Goal: Task Accomplishment & Management: Use online tool/utility

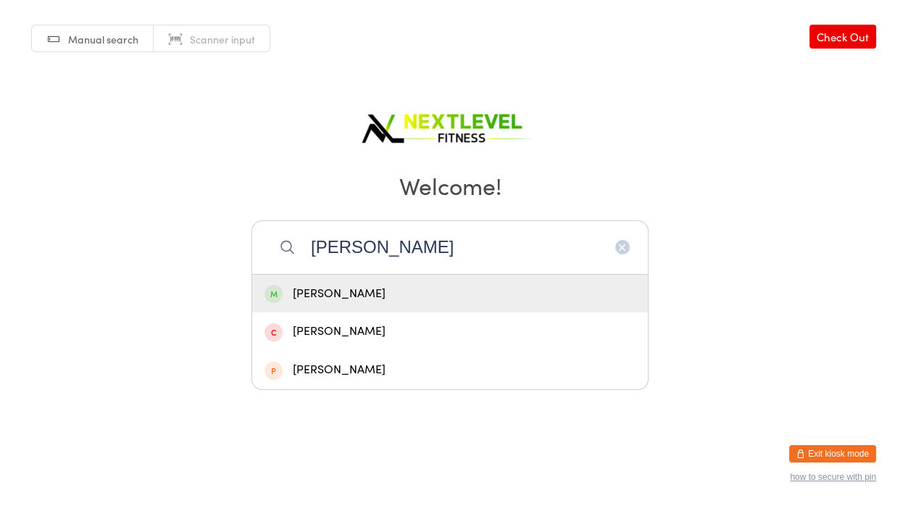
type input "[PERSON_NAME]"
click at [343, 291] on div "[PERSON_NAME]" at bounding box center [450, 294] width 371 height 20
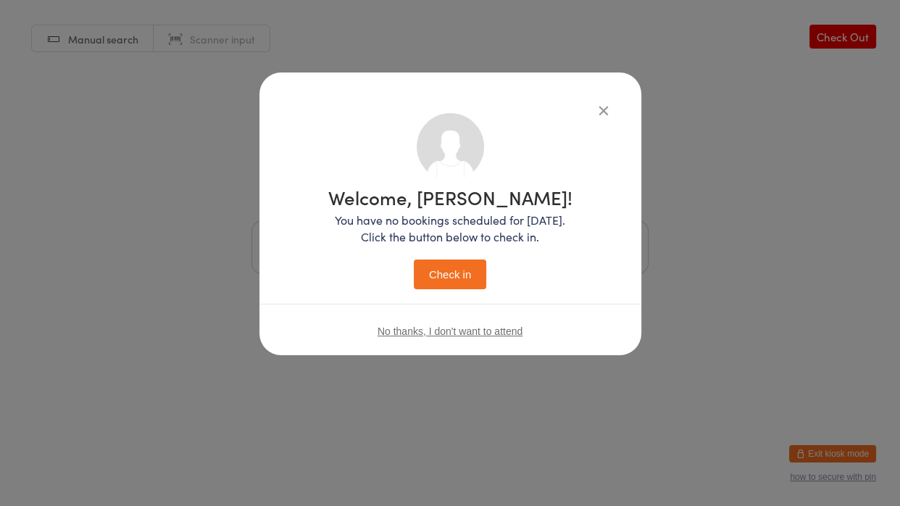
click at [425, 278] on button "Check in" at bounding box center [450, 275] width 72 height 30
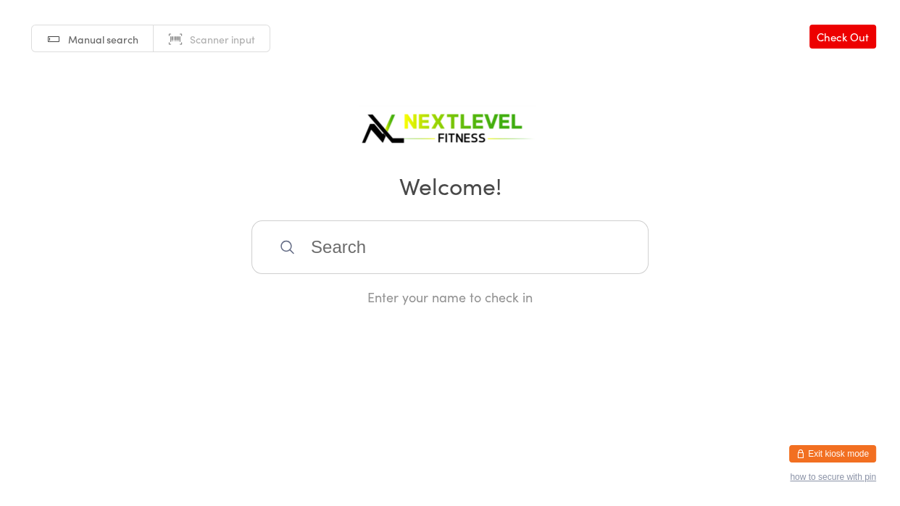
click at [419, 234] on input "search" at bounding box center [450, 247] width 397 height 54
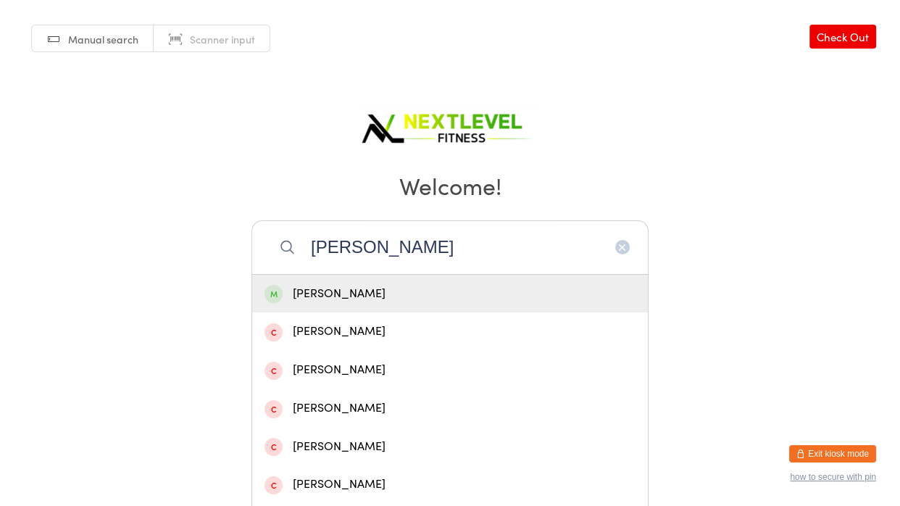
type input "[PERSON_NAME]"
click at [391, 288] on div "[PERSON_NAME]" at bounding box center [450, 294] width 371 height 20
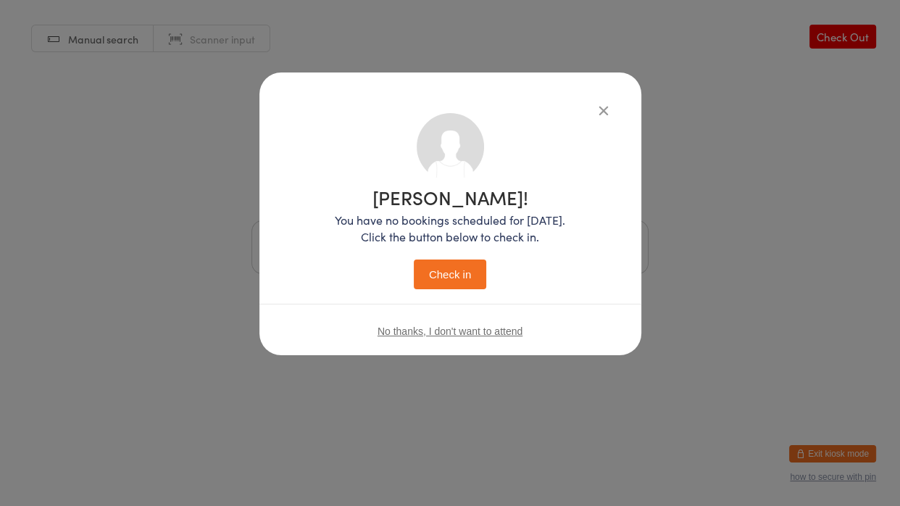
click at [476, 269] on button "Check in" at bounding box center [450, 275] width 72 height 30
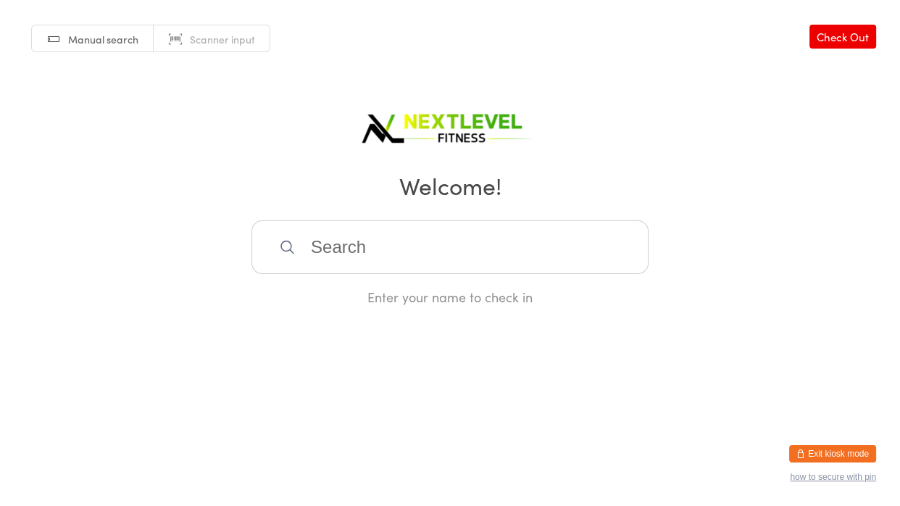
click at [468, 252] on input "search" at bounding box center [450, 247] width 397 height 54
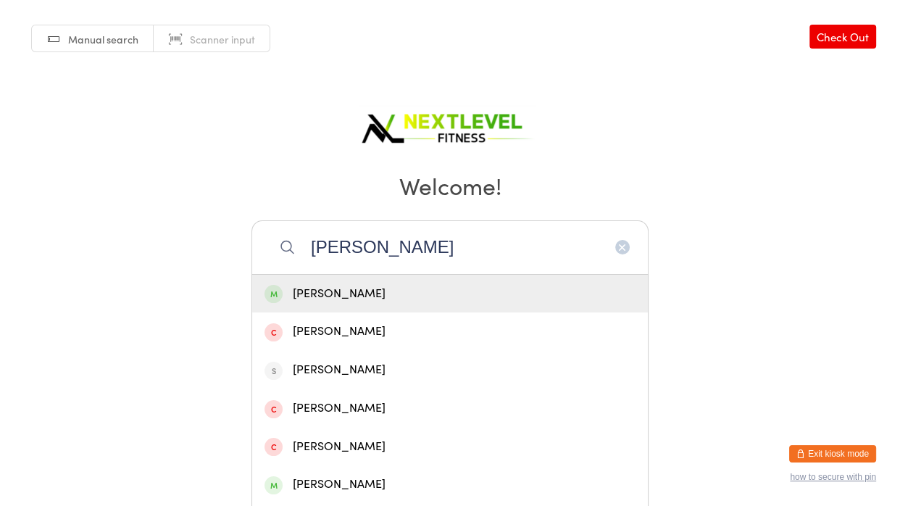
type input "[PERSON_NAME]"
click at [433, 291] on div "[PERSON_NAME]" at bounding box center [450, 294] width 371 height 20
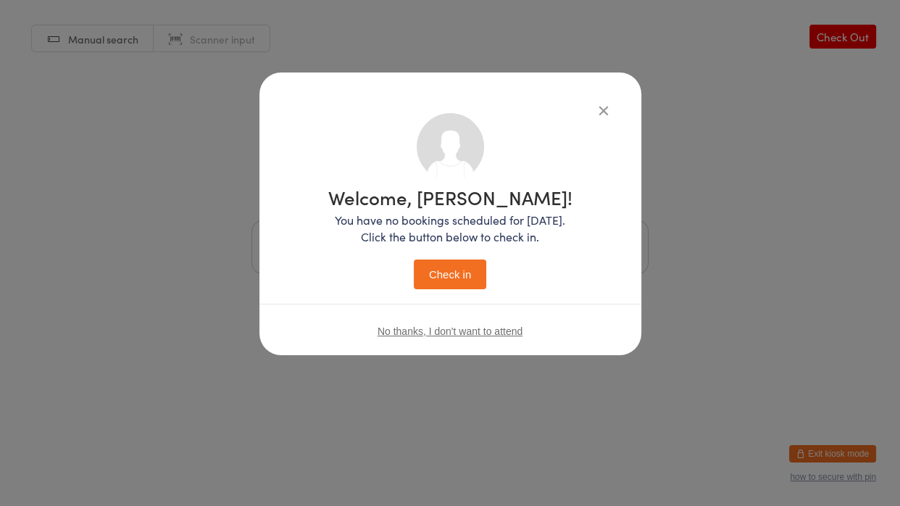
click at [444, 276] on button "Check in" at bounding box center [450, 275] width 72 height 30
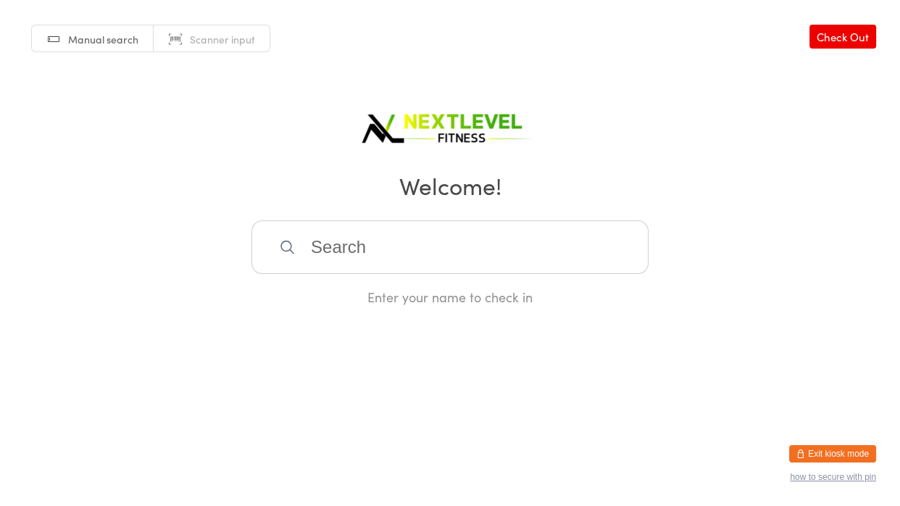
click at [344, 249] on input "search" at bounding box center [450, 247] width 397 height 54
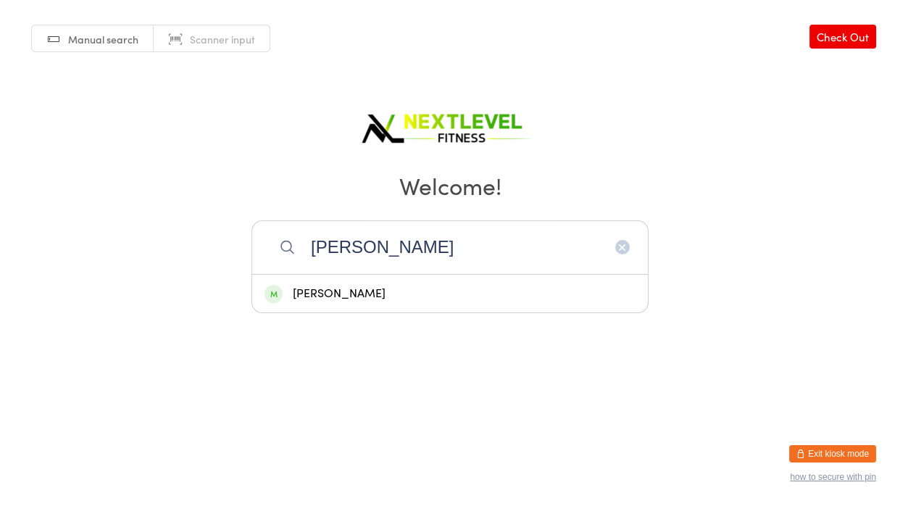
type input "[PERSON_NAME]"
click at [320, 295] on div "[PERSON_NAME]" at bounding box center [450, 294] width 371 height 20
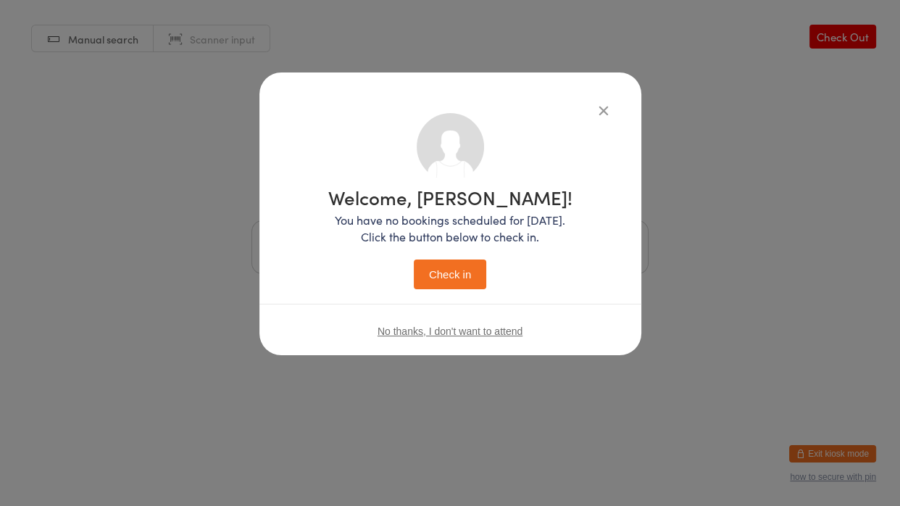
click at [461, 273] on button "Check in" at bounding box center [450, 275] width 72 height 30
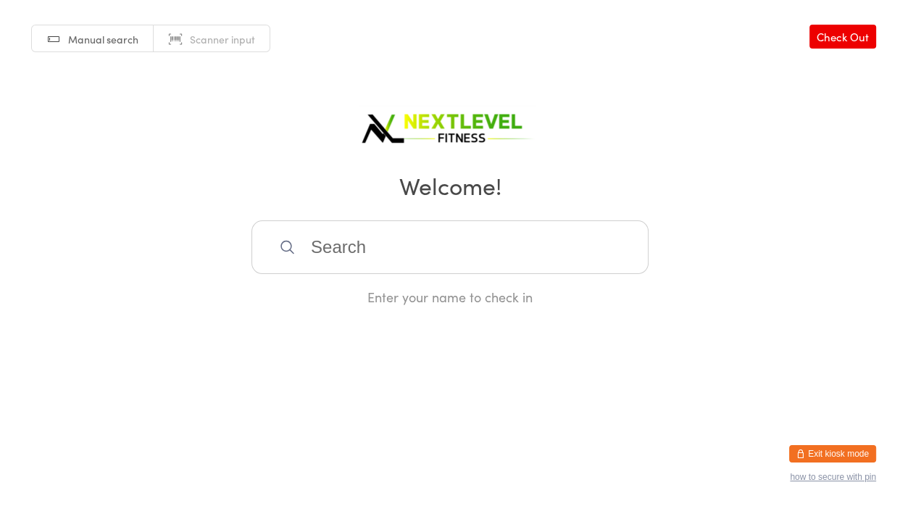
click at [344, 239] on input "search" at bounding box center [450, 247] width 397 height 54
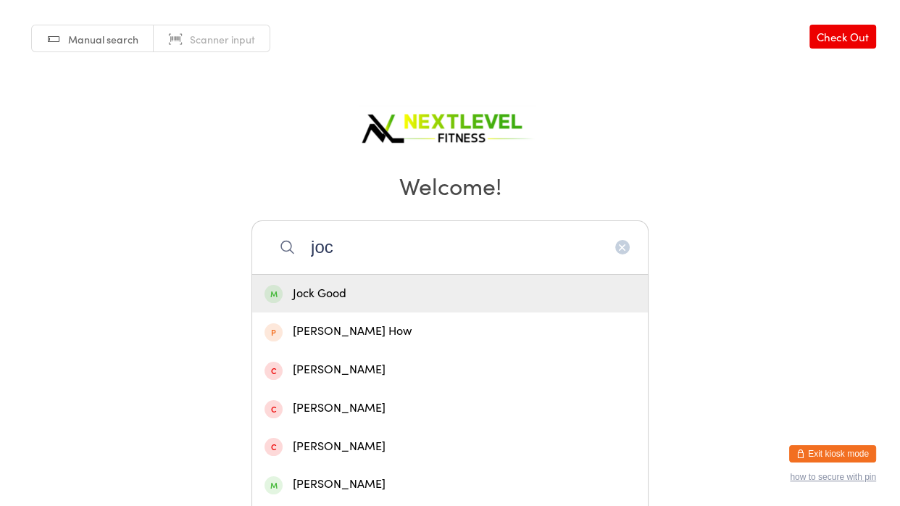
type input "joc"
click at [318, 292] on div "Jock Good" at bounding box center [450, 294] width 371 height 20
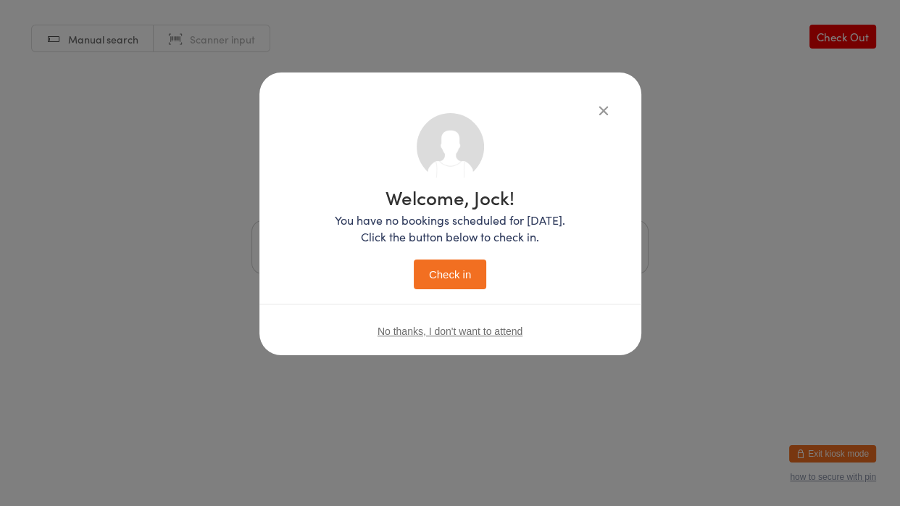
click at [452, 273] on button "Check in" at bounding box center [450, 275] width 72 height 30
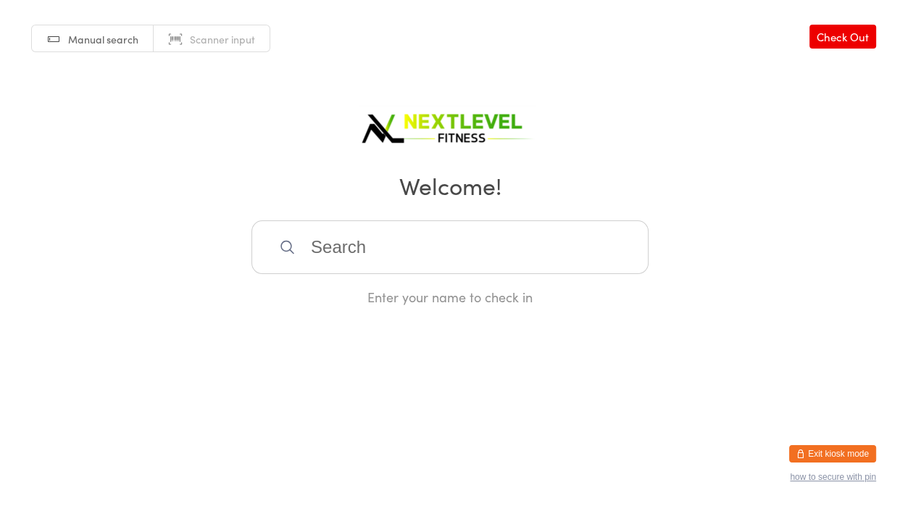
click at [450, 268] on input "search" at bounding box center [450, 247] width 397 height 54
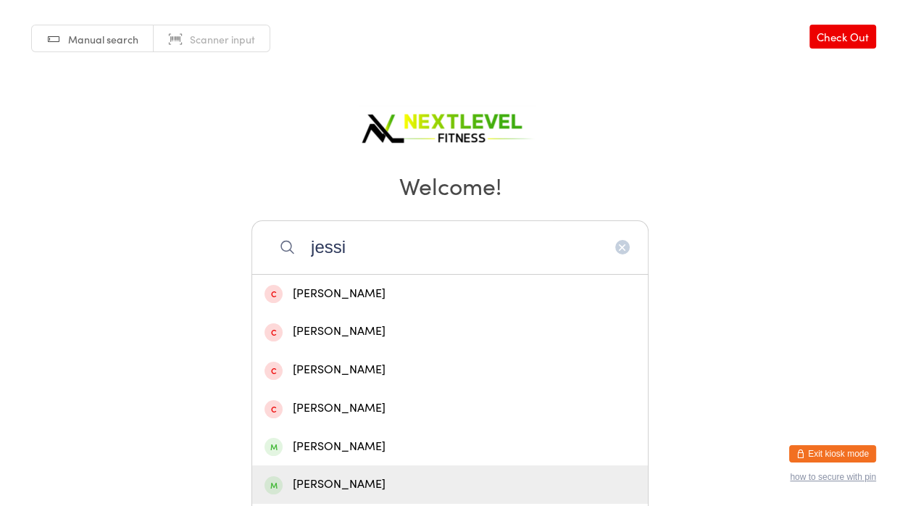
type input "jessi"
click at [325, 482] on div "[PERSON_NAME]" at bounding box center [450, 485] width 371 height 20
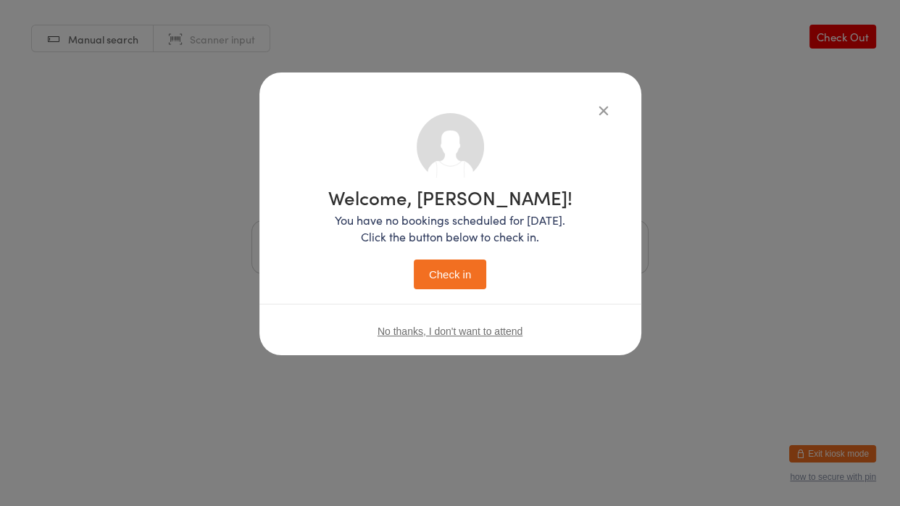
click at [454, 280] on button "Check in" at bounding box center [450, 275] width 72 height 30
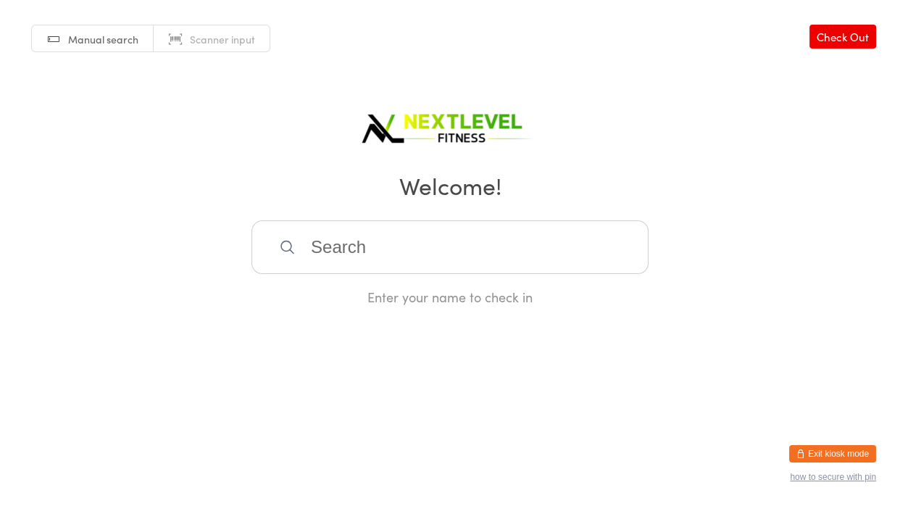
click at [438, 263] on input "search" at bounding box center [450, 247] width 397 height 54
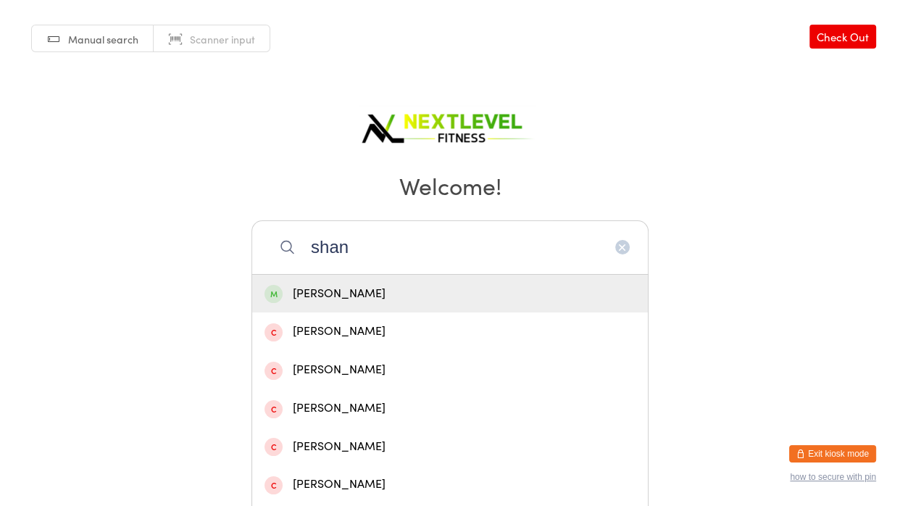
type input "shan"
click at [436, 289] on div "[PERSON_NAME]" at bounding box center [450, 294] width 371 height 20
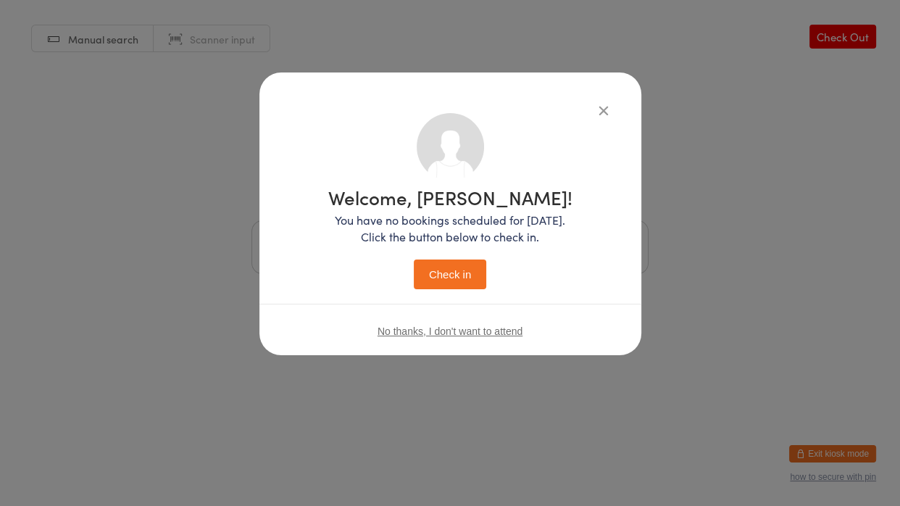
click at [444, 273] on button "Check in" at bounding box center [450, 275] width 72 height 30
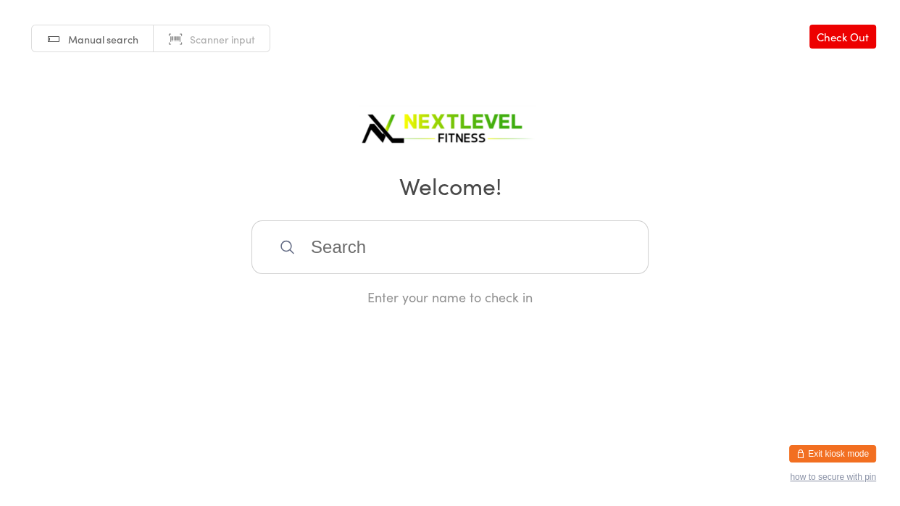
click at [354, 264] on input "search" at bounding box center [450, 247] width 397 height 54
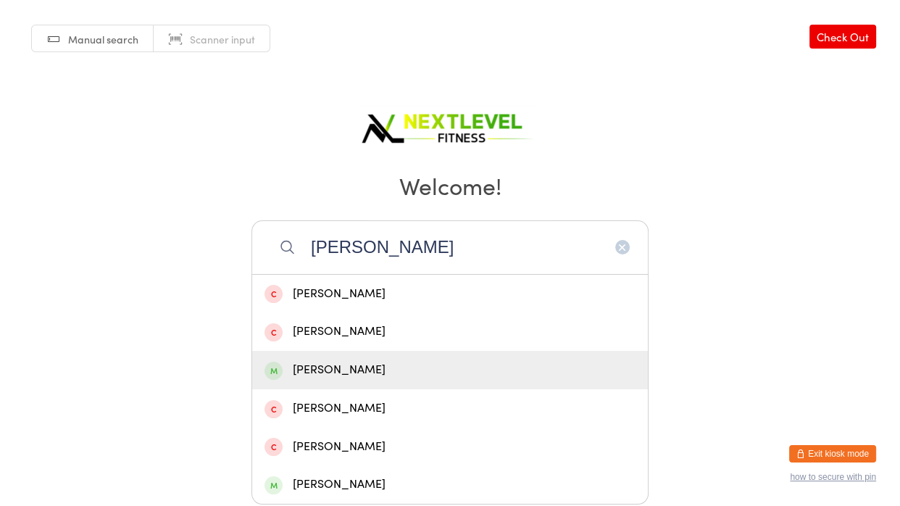
type input "[PERSON_NAME]"
click at [377, 359] on div "[PERSON_NAME]" at bounding box center [450, 370] width 396 height 38
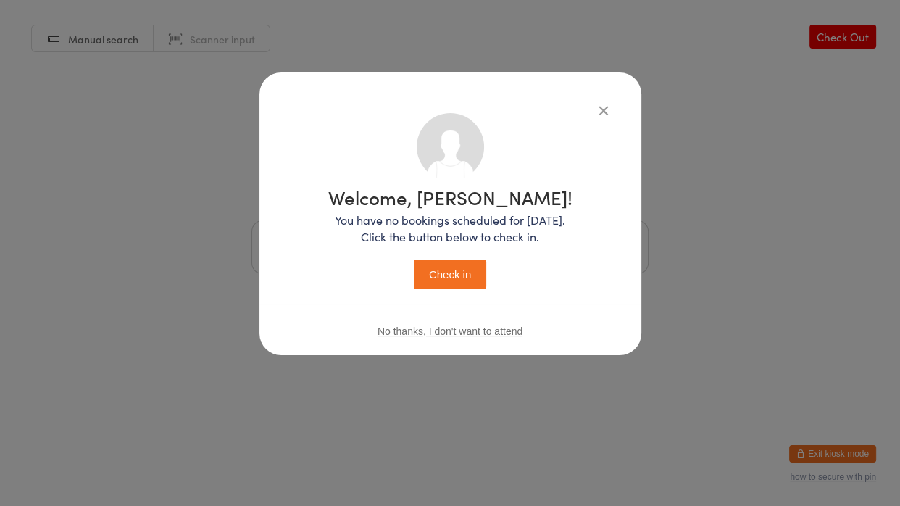
click at [476, 274] on button "Check in" at bounding box center [450, 275] width 72 height 30
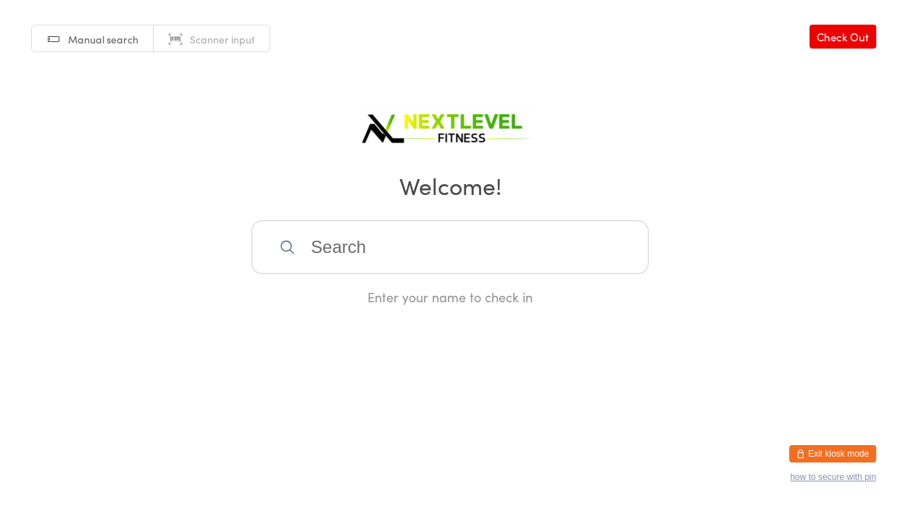
click at [465, 266] on input "search" at bounding box center [450, 247] width 397 height 54
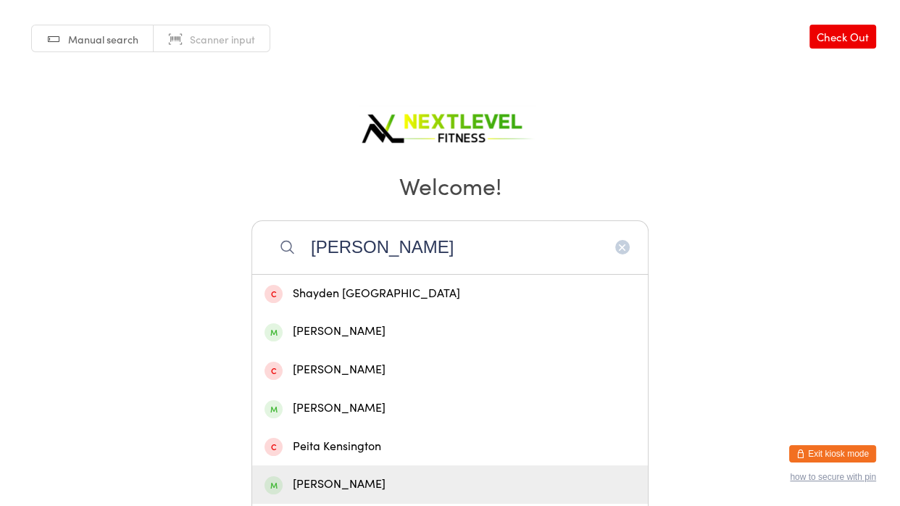
type input "[PERSON_NAME]"
click at [331, 482] on div "[PERSON_NAME]" at bounding box center [450, 485] width 371 height 20
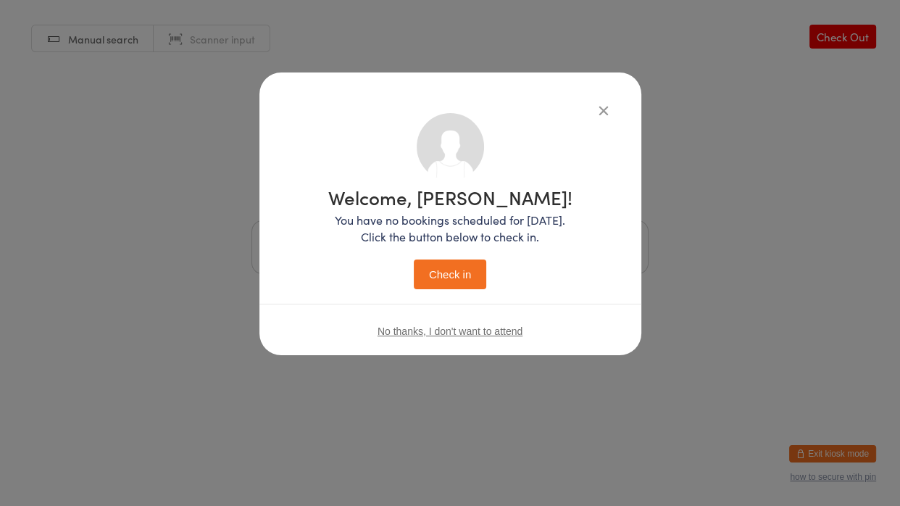
click at [459, 267] on button "Check in" at bounding box center [450, 275] width 72 height 30
